Goal: Task Accomplishment & Management: Manage account settings

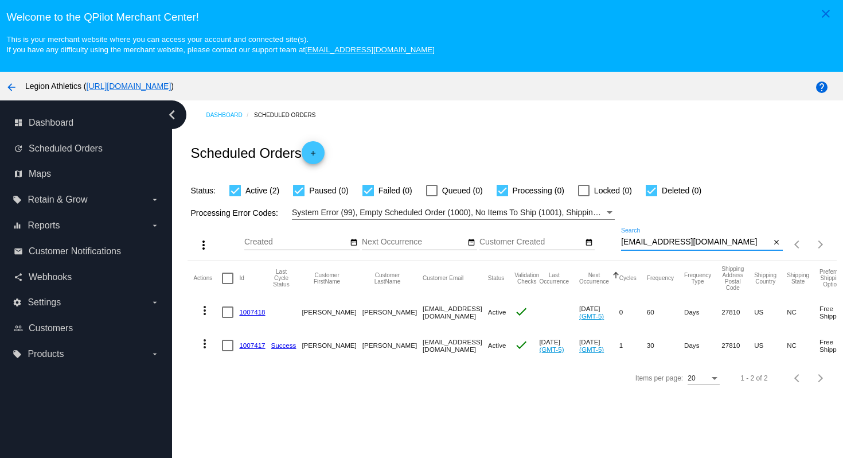
drag, startPoint x: 740, startPoint y: 242, endPoint x: 734, endPoint y: 223, distance: 20.0
click at [734, 224] on div "more_vert Sep Jan Feb Mar [DATE]" at bounding box center [512, 240] width 649 height 41
paste input "[EMAIL_ADDRESS]"
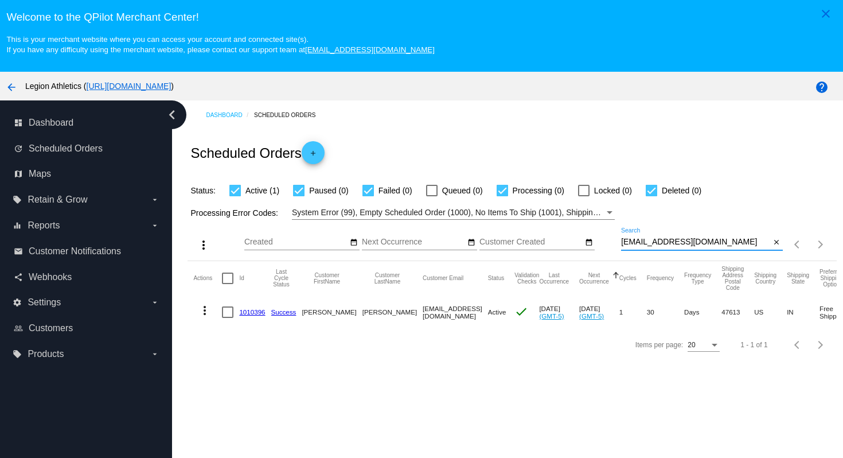
type input "[EMAIL_ADDRESS][DOMAIN_NAME]"
click at [254, 314] on link "1010396" at bounding box center [252, 311] width 26 height 7
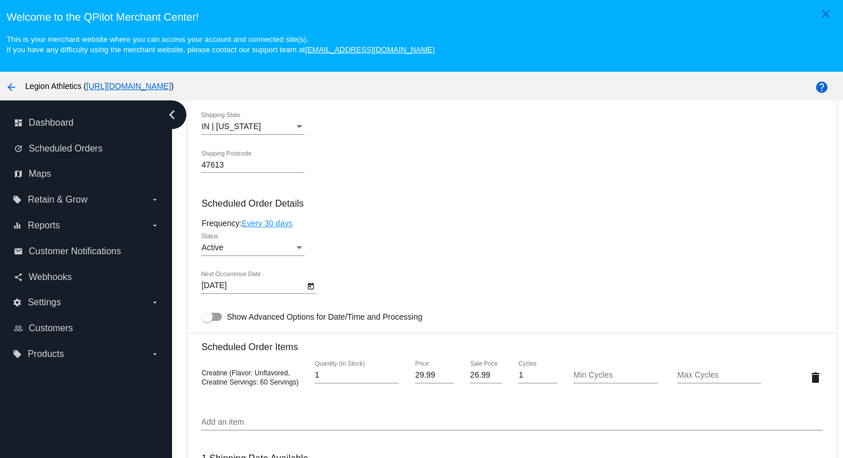
scroll to position [593, 0]
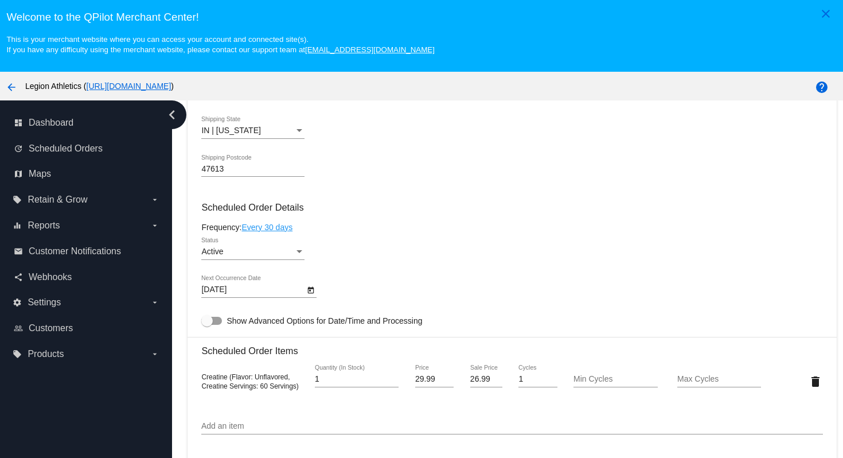
click at [295, 256] on div "Status" at bounding box center [299, 251] width 10 height 9
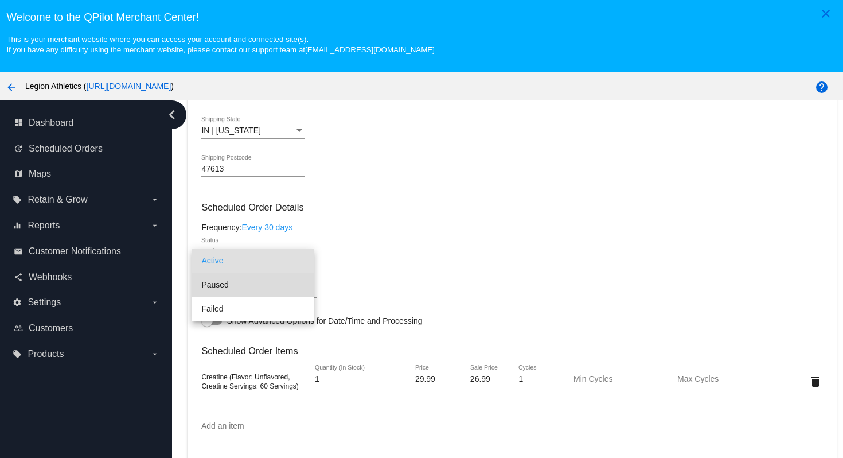
click at [267, 283] on span "Paused" at bounding box center [252, 285] width 103 height 24
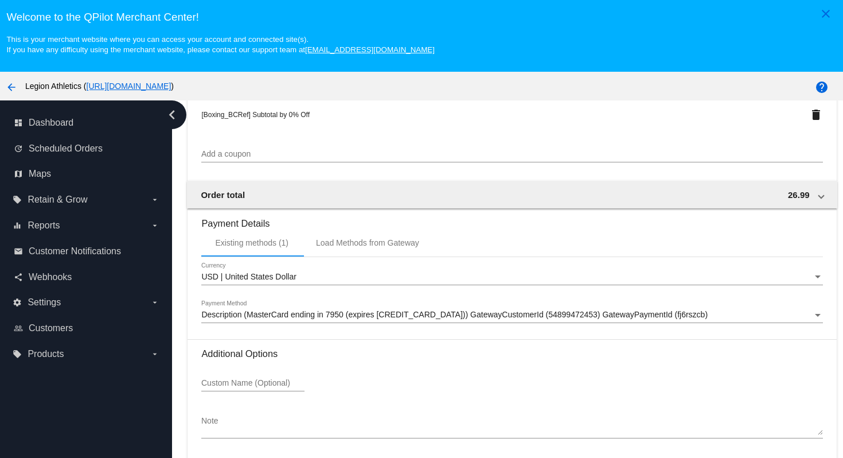
scroll to position [73, 0]
